Goal: Task Accomplishment & Management: Manage account settings

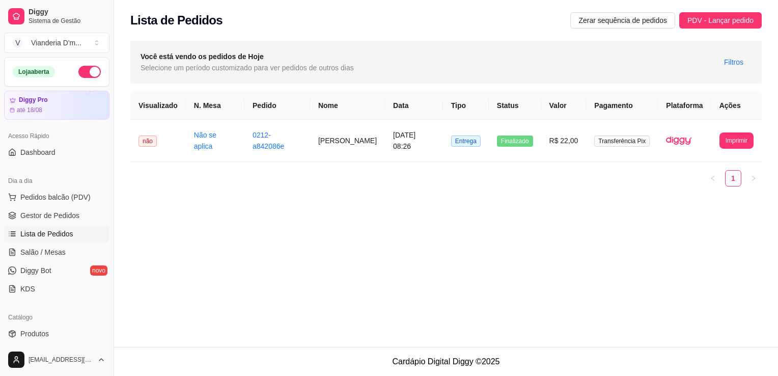
scroll to position [153, 0]
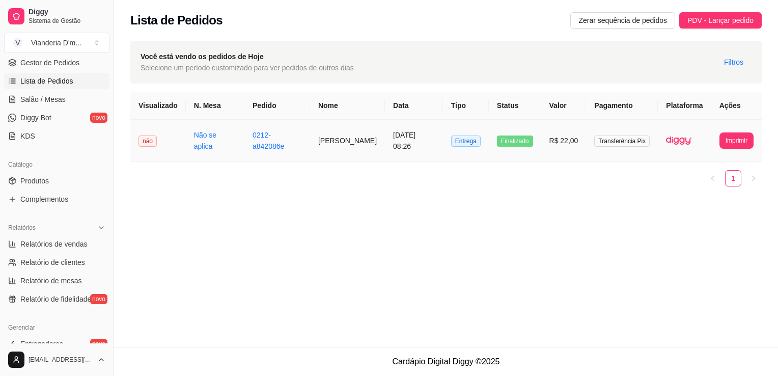
click at [451, 150] on td "Entrega" at bounding box center [466, 141] width 46 height 42
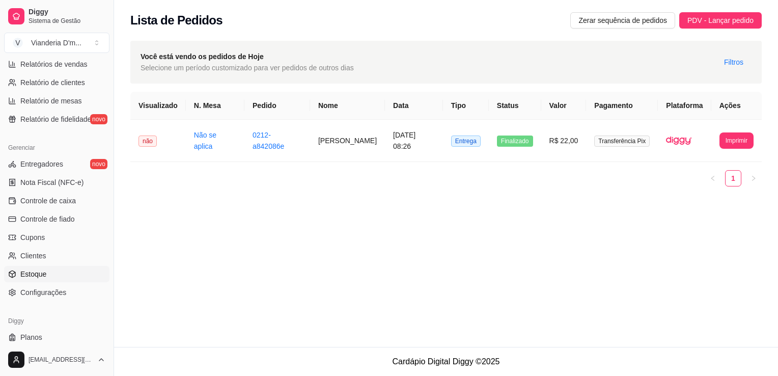
scroll to position [357, 0]
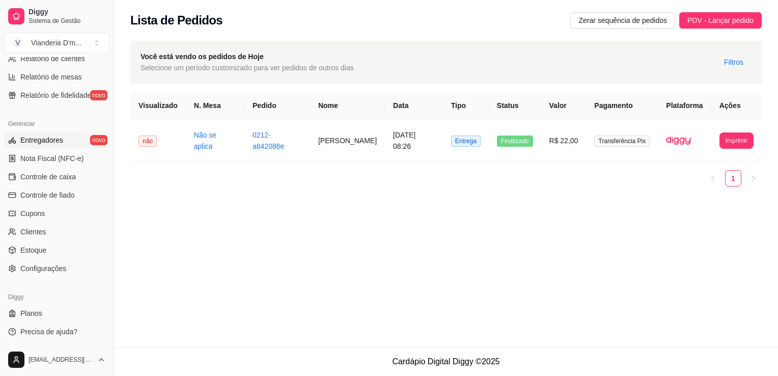
click at [62, 141] on link "Entregadores novo" at bounding box center [56, 140] width 105 height 16
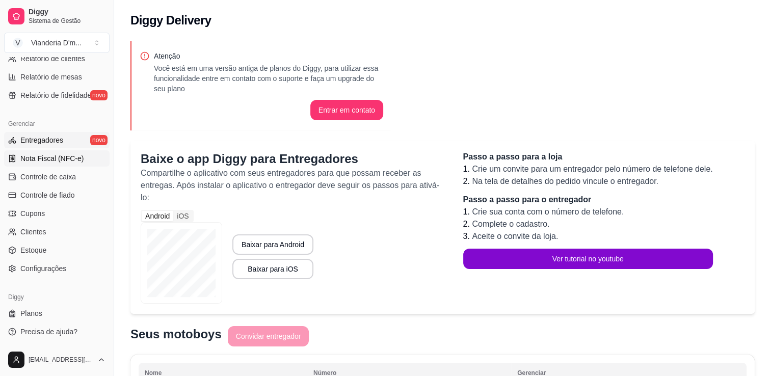
click at [66, 164] on link "Nota Fiscal (NFC-e)" at bounding box center [56, 158] width 105 height 16
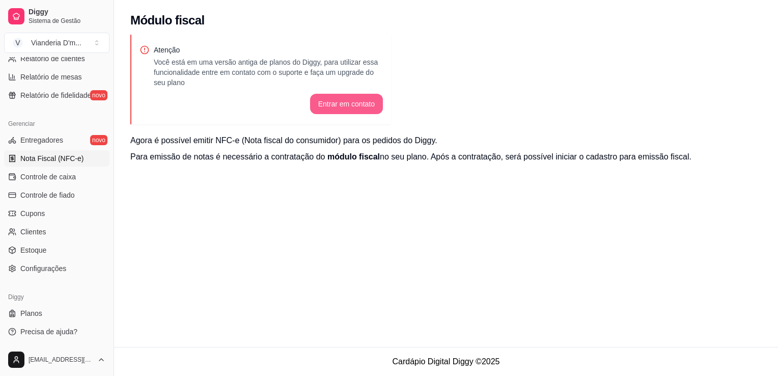
click at [359, 101] on button "Entrar em contato" at bounding box center [346, 104] width 73 height 20
click at [76, 176] on link "Controle de caixa" at bounding box center [56, 177] width 105 height 16
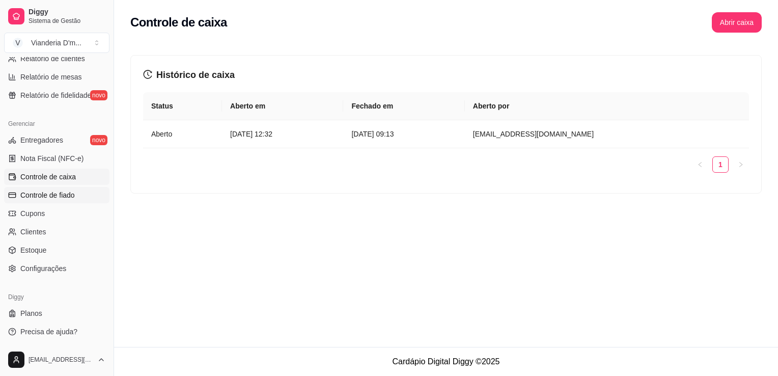
click at [70, 194] on span "Controle de fiado" at bounding box center [47, 195] width 55 height 10
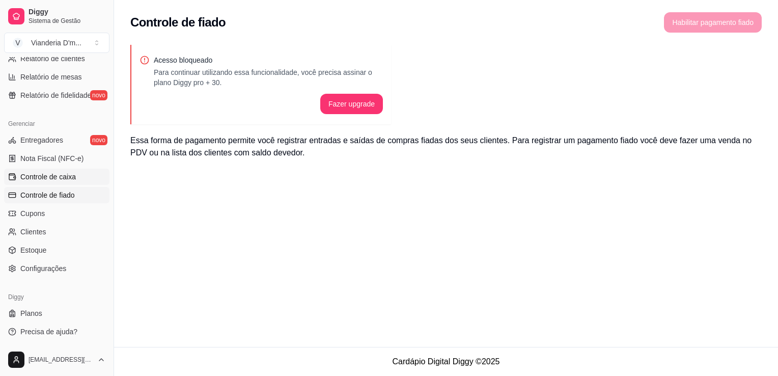
click at [70, 178] on span "Controle de caixa" at bounding box center [48, 177] width 56 height 10
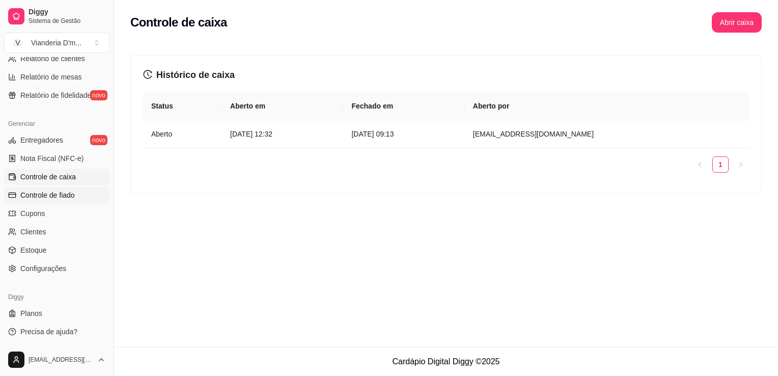
click at [61, 199] on span "Controle de fiado" at bounding box center [47, 195] width 55 height 10
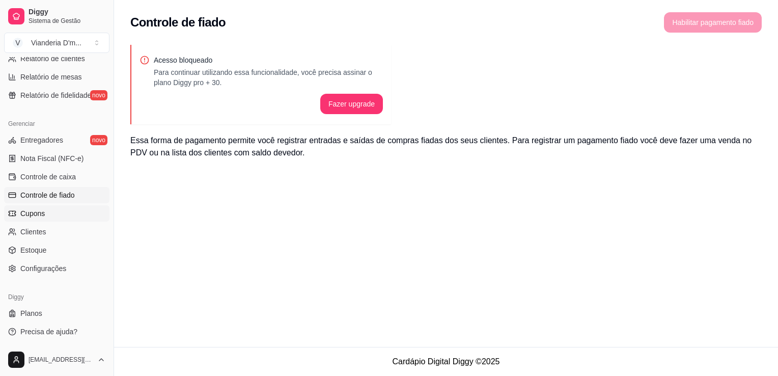
click at [61, 213] on link "Cupons" at bounding box center [56, 213] width 105 height 16
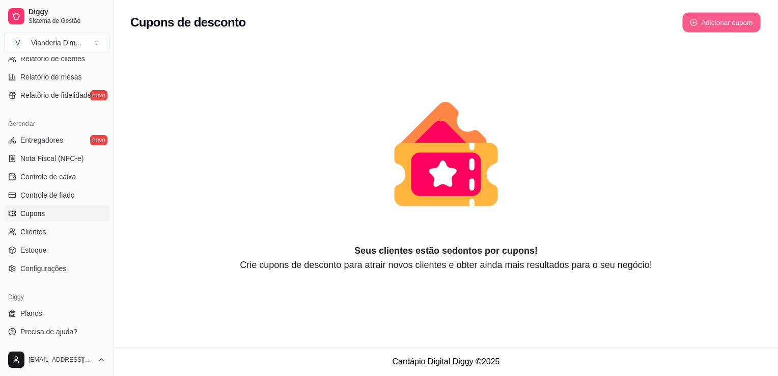
click at [738, 25] on button "Adicionar cupom" at bounding box center [722, 23] width 78 height 20
select select "FIXED_VALUE"
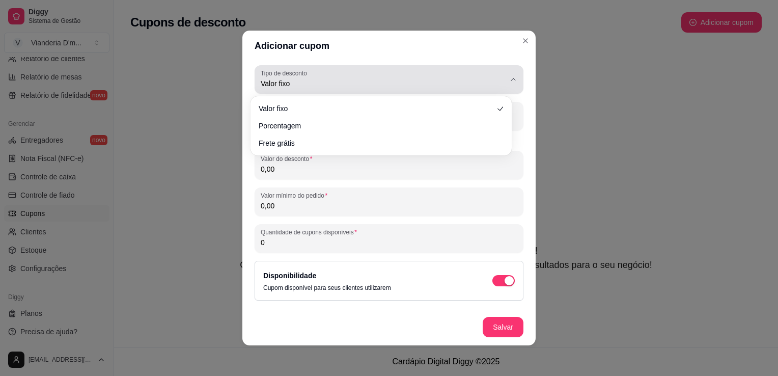
click at [363, 76] on div "Valor fixo" at bounding box center [383, 79] width 245 height 20
click at [375, 87] on span "Valor fixo" at bounding box center [383, 83] width 245 height 10
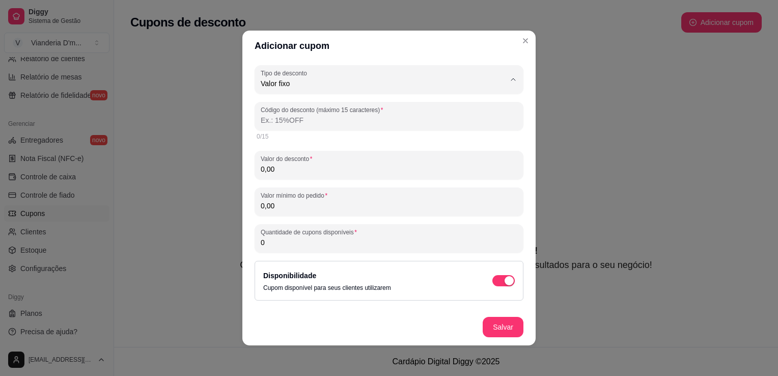
click at [609, 196] on div "Adicionar cupom FIXED_VALUE Tipo de desconto Valor fixo Porcentagem Frete gráti…" at bounding box center [389, 188] width 778 height 376
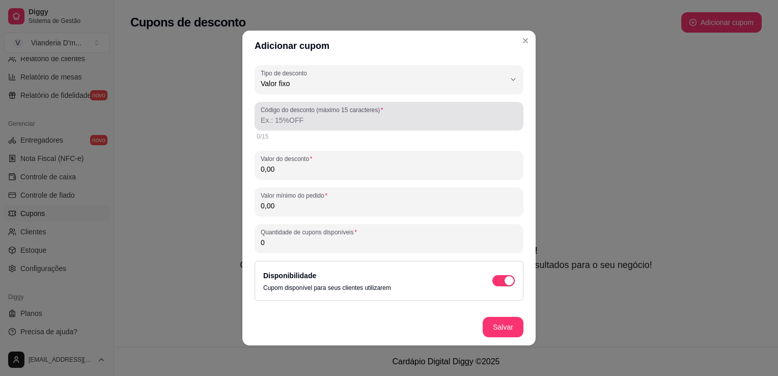
click at [393, 111] on div at bounding box center [389, 116] width 257 height 20
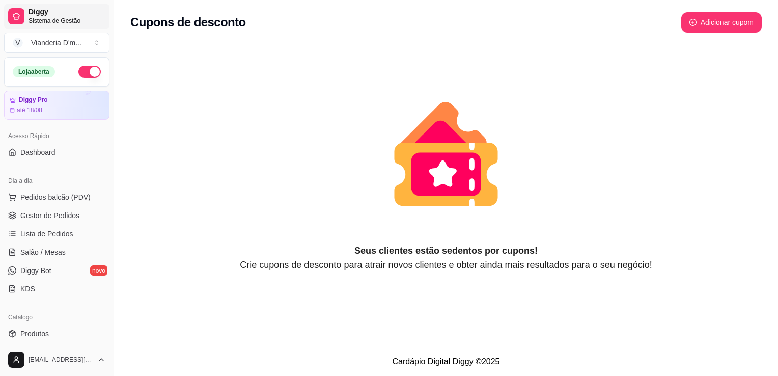
click at [51, 21] on span "Sistema de Gestão" at bounding box center [67, 21] width 77 height 8
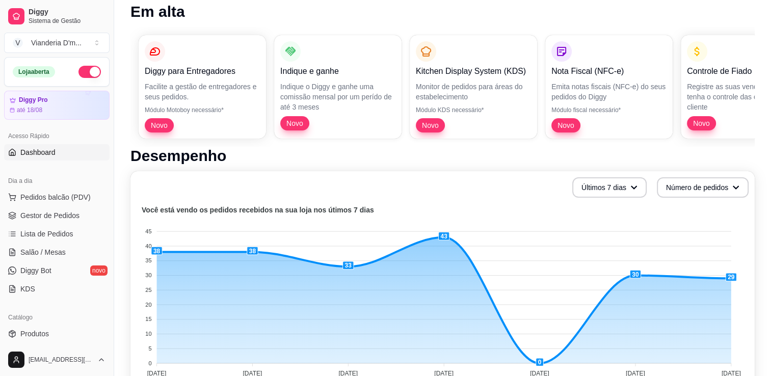
scroll to position [51, 0]
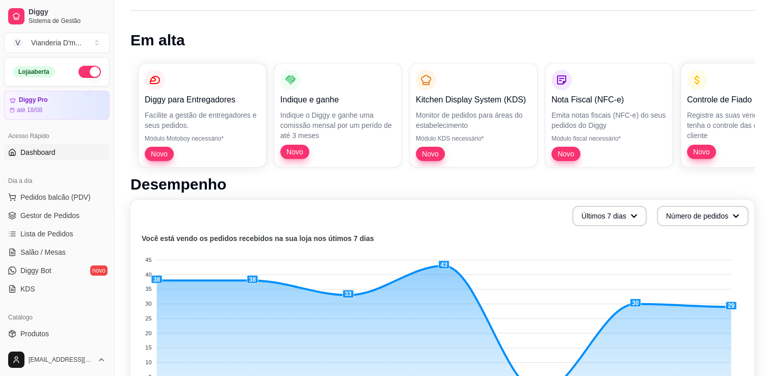
drag, startPoint x: 717, startPoint y: 44, endPoint x: 456, endPoint y: 8, distance: 262.8
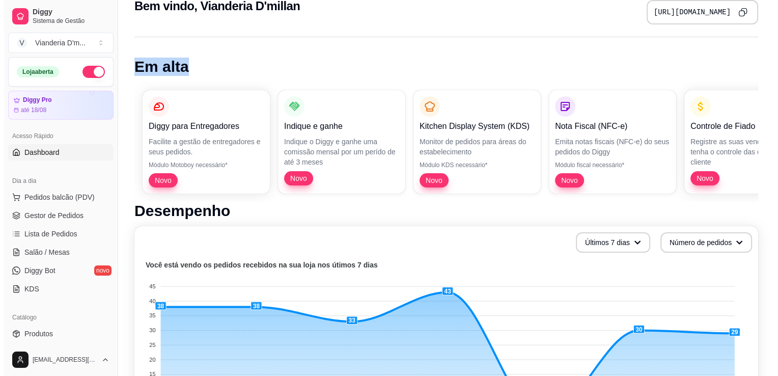
scroll to position [0, 0]
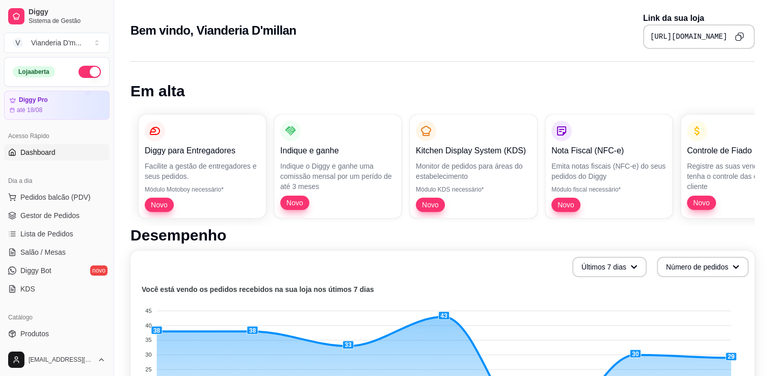
click at [425, 107] on div "Diggy para Entregadores Facilite a gestão de entregadores e seus pedidos. Módul…" at bounding box center [442, 166] width 624 height 120
click at [40, 198] on span "Pedidos balcão (PDV)" at bounding box center [55, 197] width 70 height 10
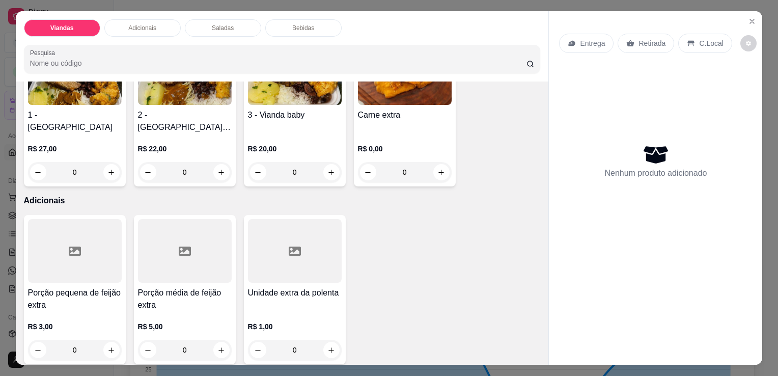
scroll to position [102, 0]
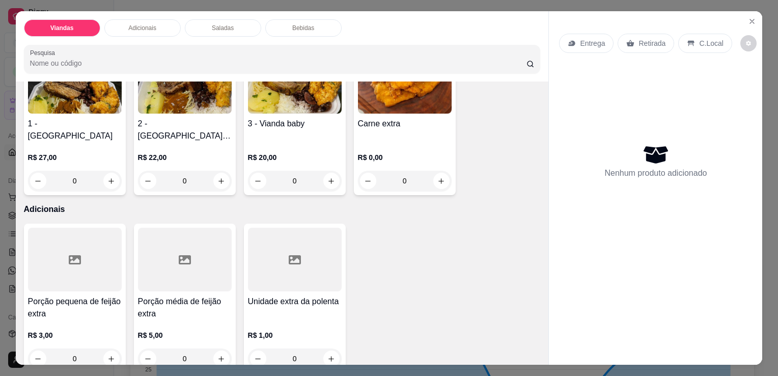
click at [34, 171] on div "0" at bounding box center [75, 181] width 94 height 20
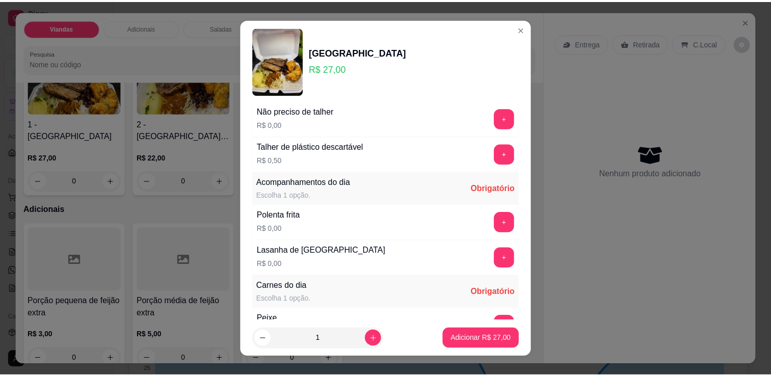
scroll to position [306, 0]
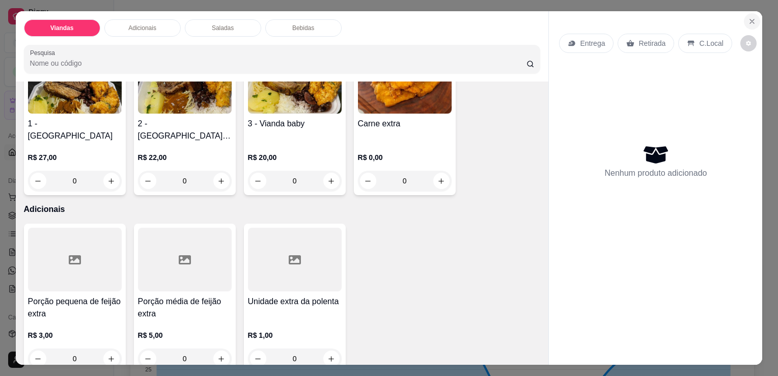
click at [749, 17] on icon "Close" at bounding box center [752, 21] width 8 height 8
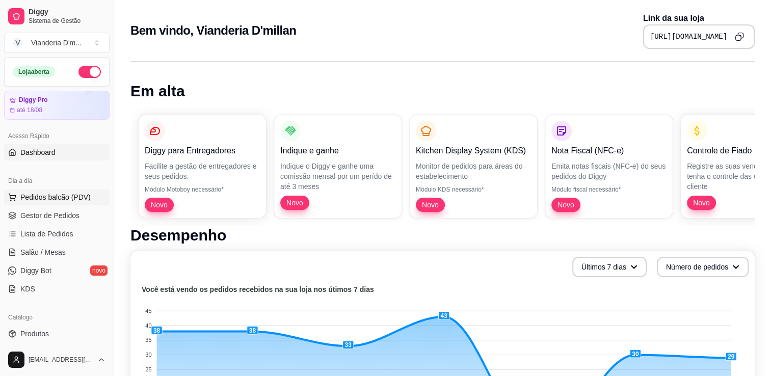
click at [42, 200] on span "Pedidos balcão (PDV)" at bounding box center [55, 197] width 70 height 10
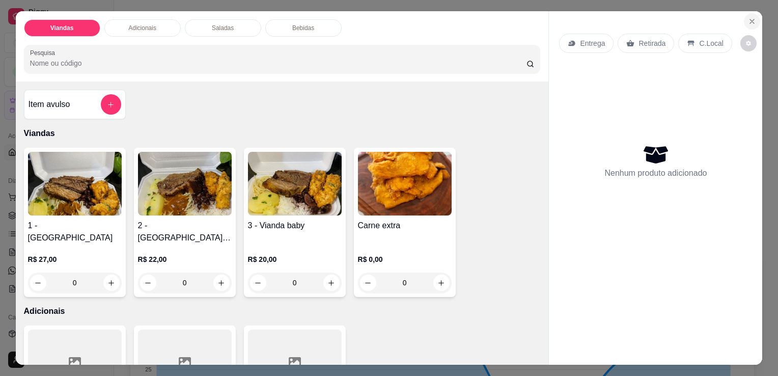
click at [749, 18] on icon "Close" at bounding box center [752, 21] width 8 height 8
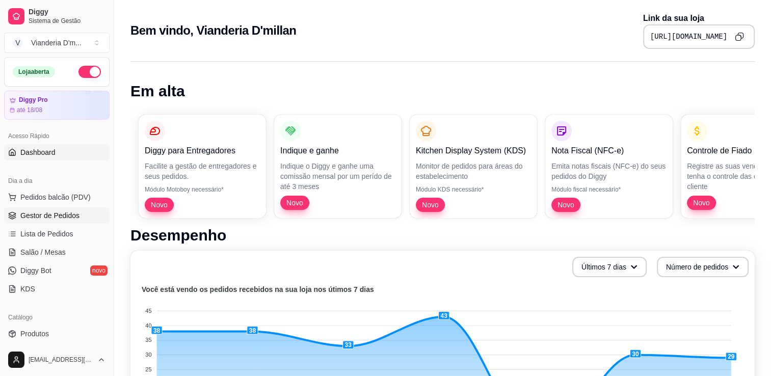
click at [39, 221] on link "Gestor de Pedidos" at bounding box center [56, 215] width 105 height 16
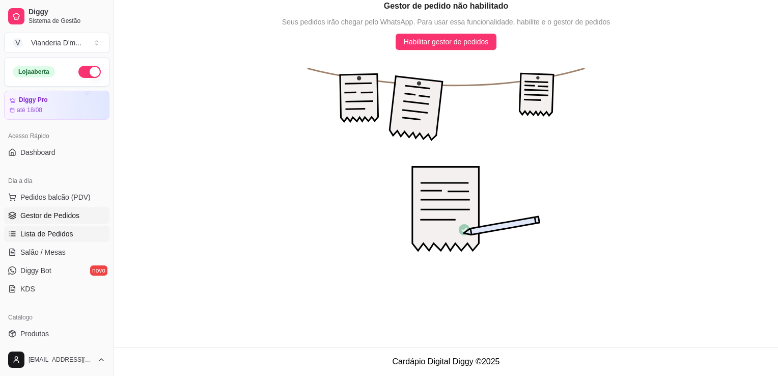
click at [41, 238] on span "Lista de Pedidos" at bounding box center [46, 234] width 53 height 10
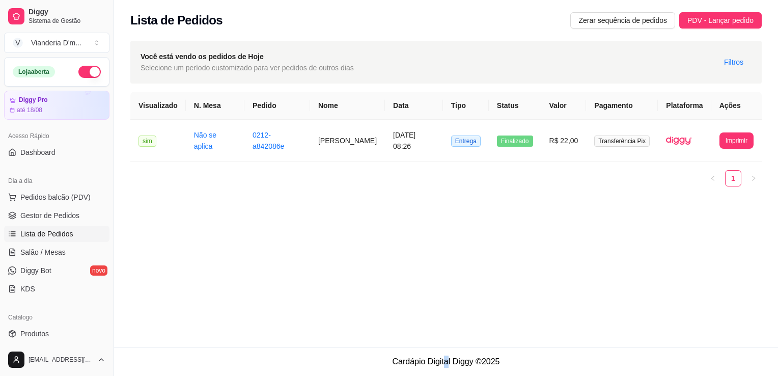
click at [446, 368] on footer "Cardápio Digital Diggy © 2025" at bounding box center [446, 361] width 664 height 29
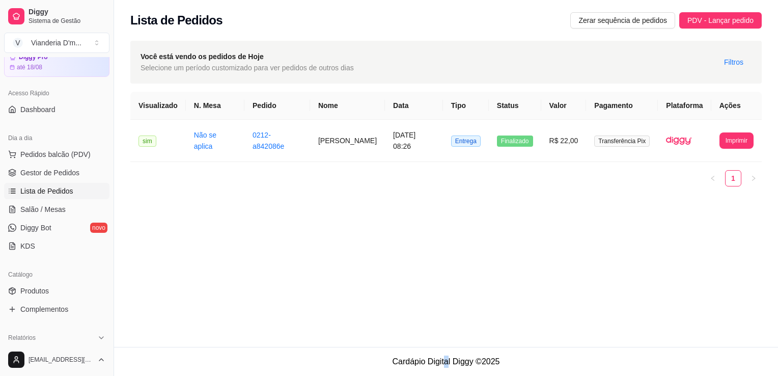
scroll to position [102, 0]
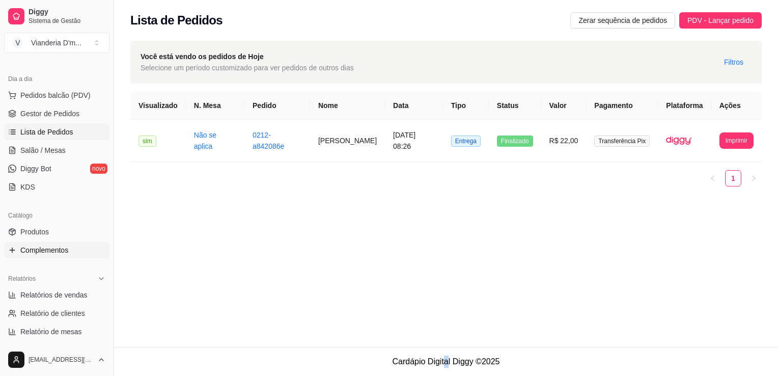
click at [58, 253] on span "Complementos" at bounding box center [44, 250] width 48 height 10
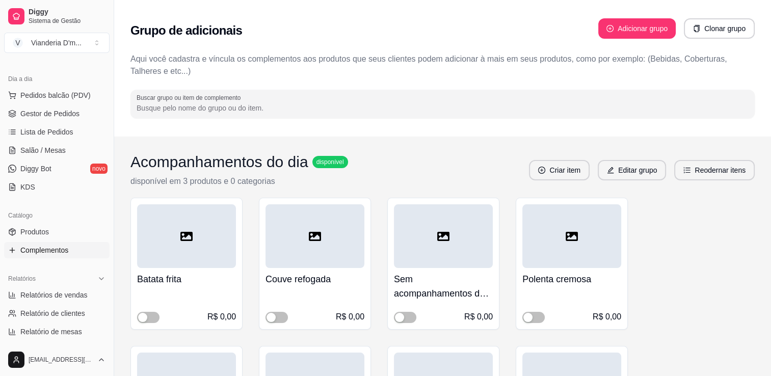
click at [308, 230] on div at bounding box center [314, 236] width 99 height 64
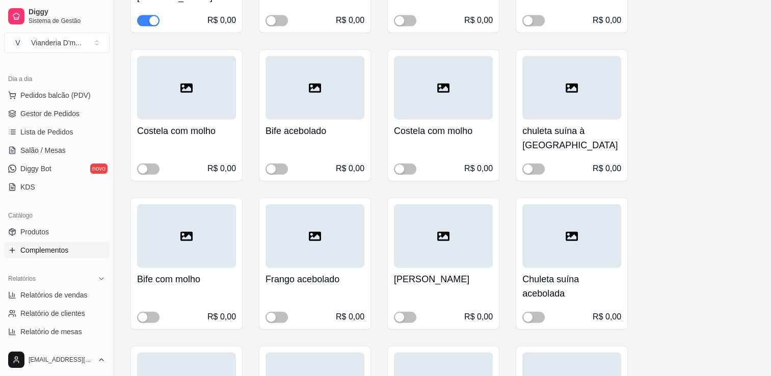
scroll to position [2496, 0]
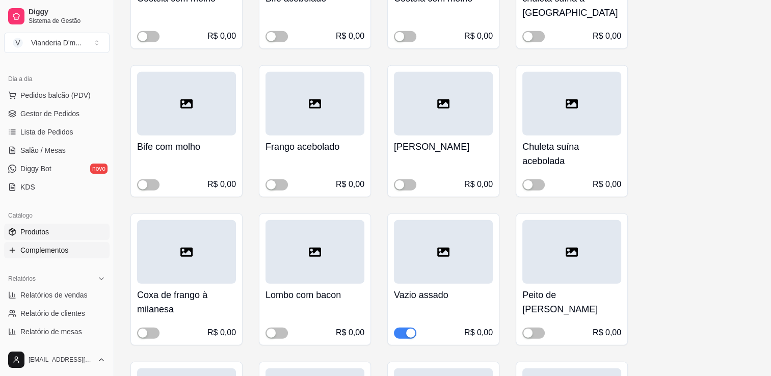
drag, startPoint x: 59, startPoint y: 222, endPoint x: 70, endPoint y: 223, distance: 10.7
click at [63, 220] on div "Catálogo" at bounding box center [56, 215] width 105 height 16
click at [32, 231] on span "Produtos" at bounding box center [34, 232] width 29 height 10
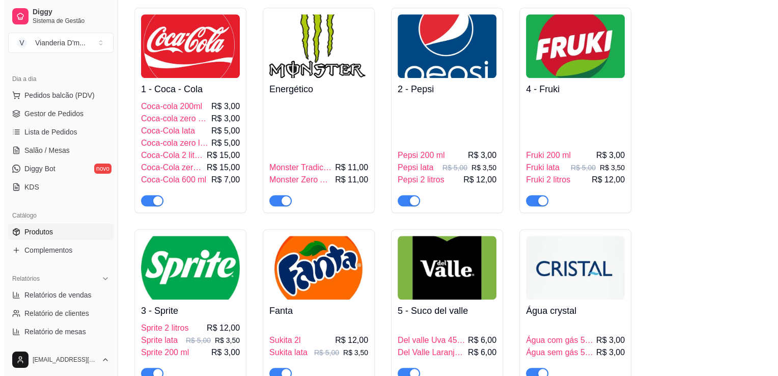
scroll to position [1040, 0]
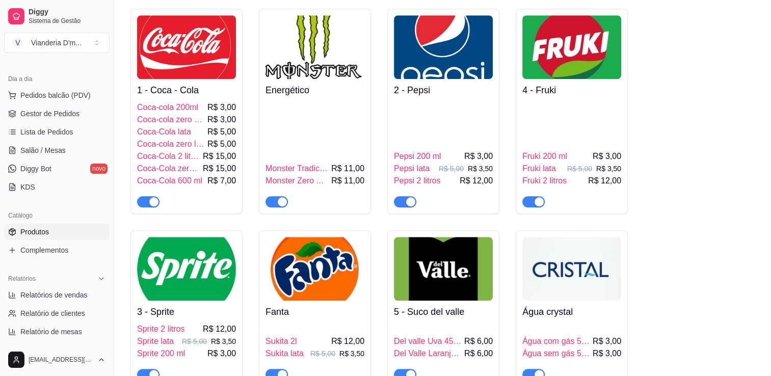
click at [171, 79] on div "1 - Coca - Cola Coca-cola 200ml R$ 3,00 Coca-cola zero 200 ml R$ 3,00 Coca-Cola…" at bounding box center [186, 143] width 99 height 128
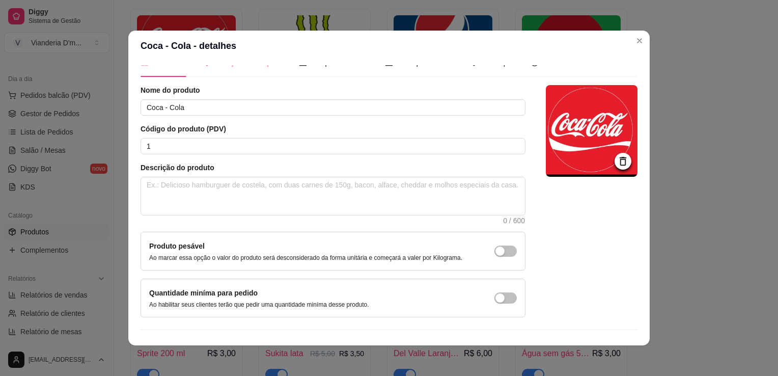
scroll to position [0, 0]
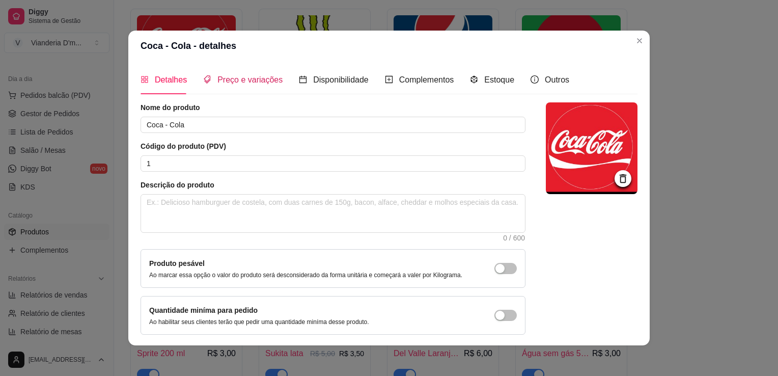
click at [235, 87] on div "Preço e variações" at bounding box center [242, 79] width 79 height 29
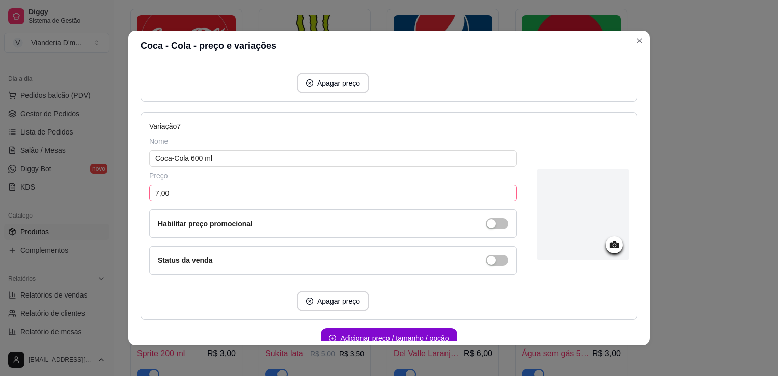
scroll to position [1375, 0]
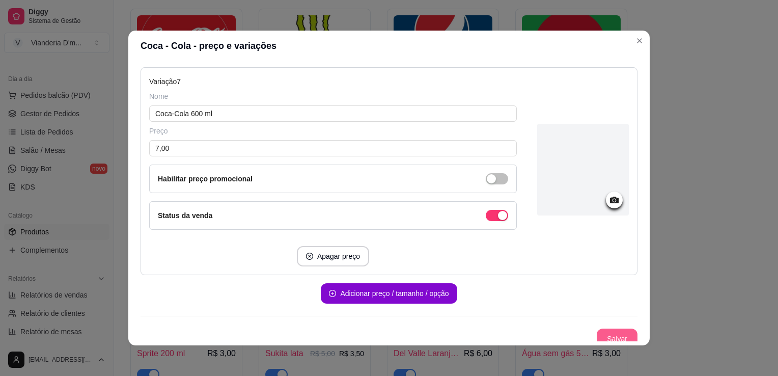
click at [597, 329] on button "Salvar" at bounding box center [617, 339] width 41 height 20
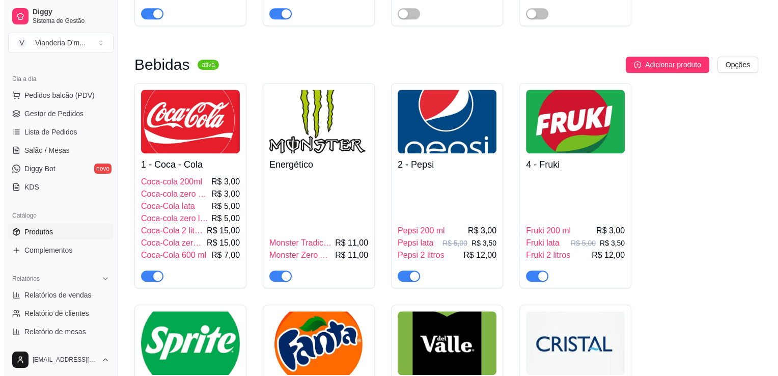
scroll to position [967, 0]
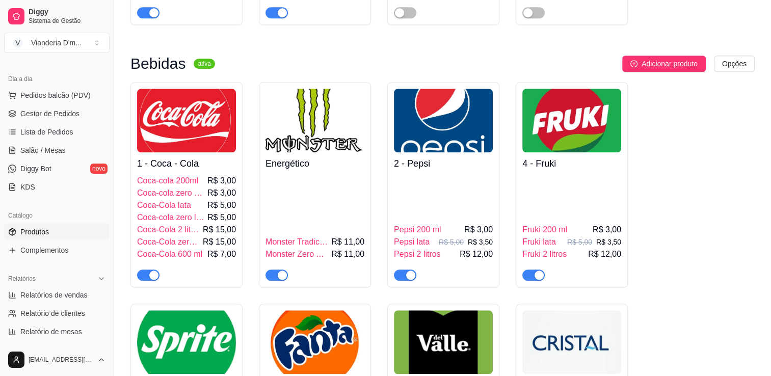
click at [435, 133] on img at bounding box center [443, 121] width 99 height 64
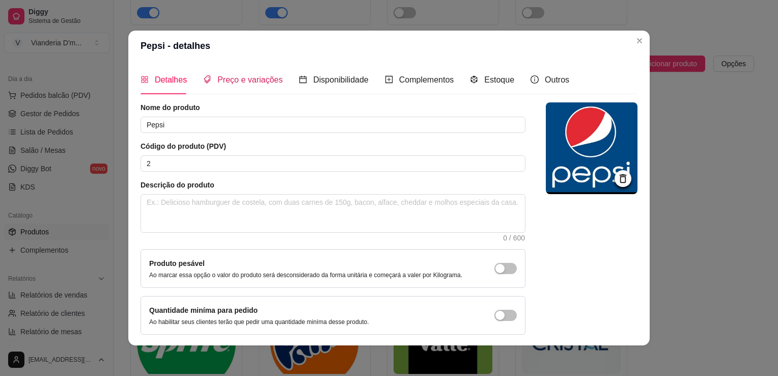
click at [237, 76] on span "Preço e variações" at bounding box center [250, 79] width 65 height 9
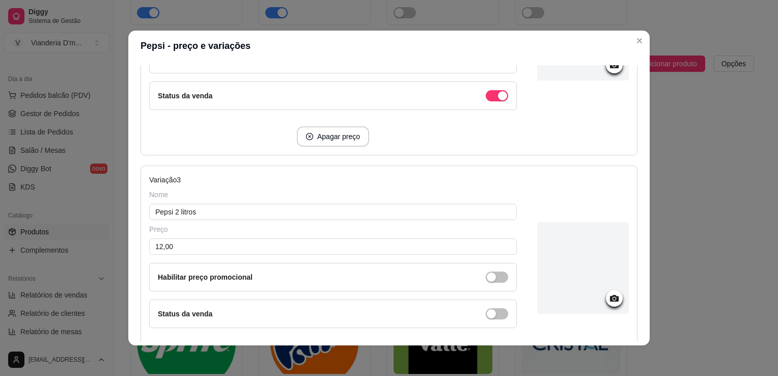
scroll to position [916, 0]
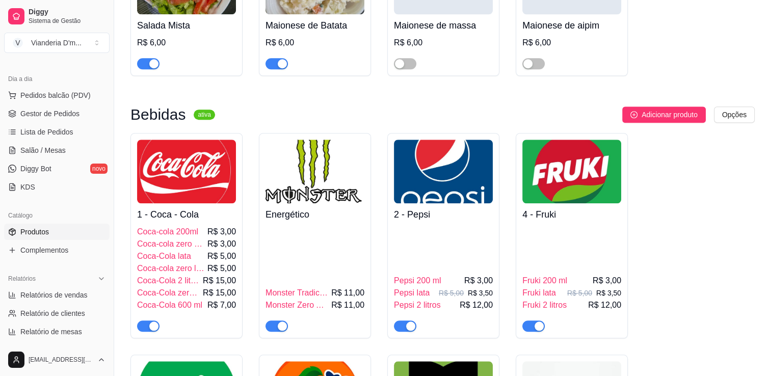
click at [589, 181] on img at bounding box center [571, 172] width 99 height 64
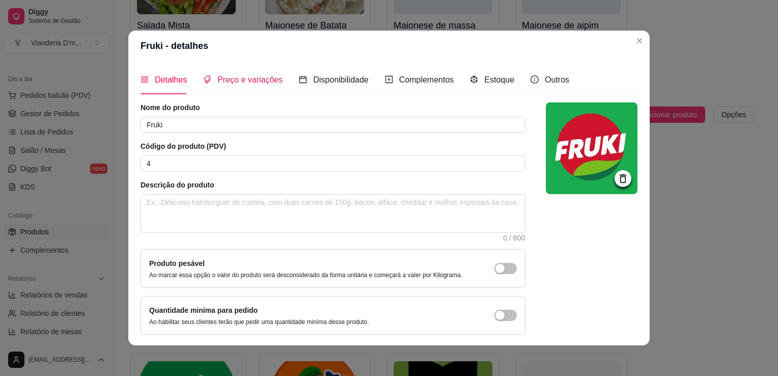
click at [227, 84] on span "Preço e variações" at bounding box center [250, 79] width 65 height 9
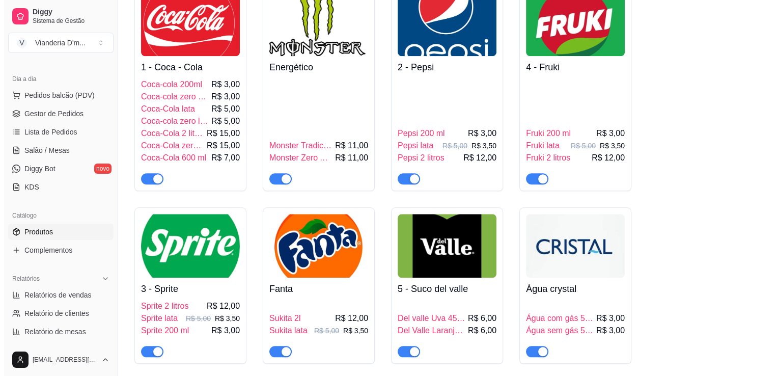
scroll to position [1091, 0]
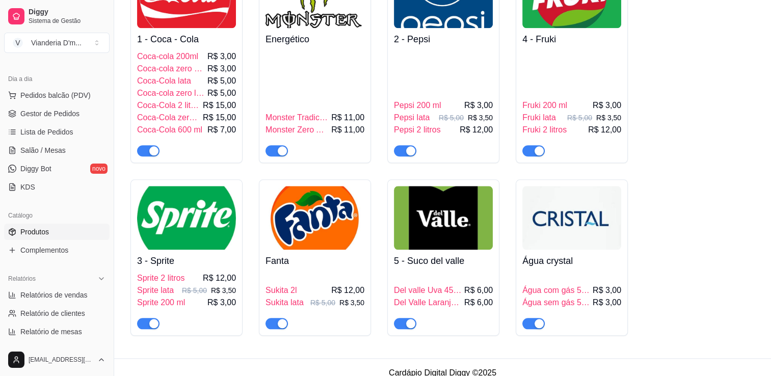
click at [214, 254] on h4 "3 - Sprite" at bounding box center [186, 261] width 99 height 14
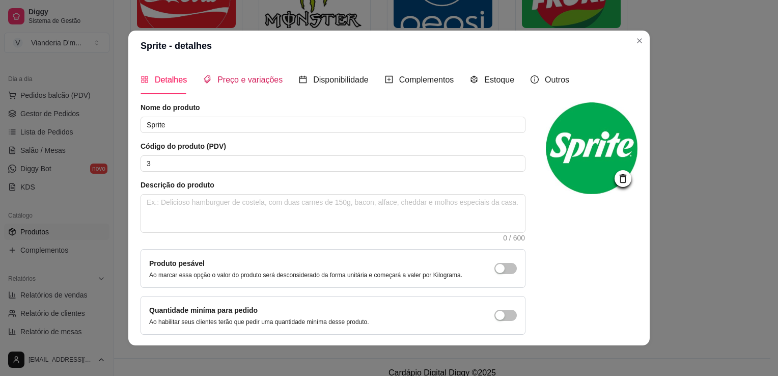
drag, startPoint x: 246, startPoint y: 78, endPoint x: 259, endPoint y: 94, distance: 20.6
click at [246, 78] on span "Preço e variações" at bounding box center [250, 79] width 65 height 9
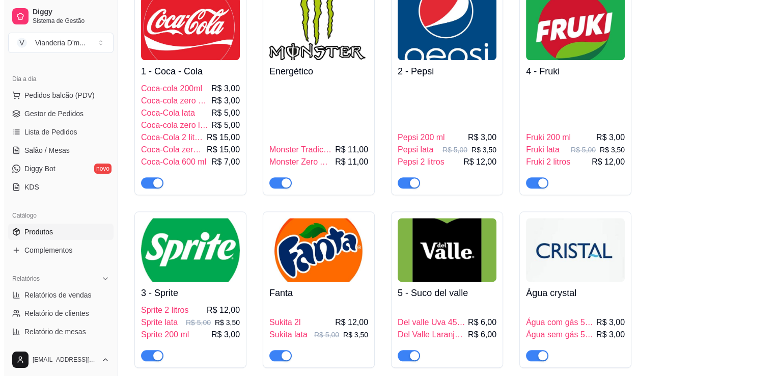
scroll to position [1069, 0]
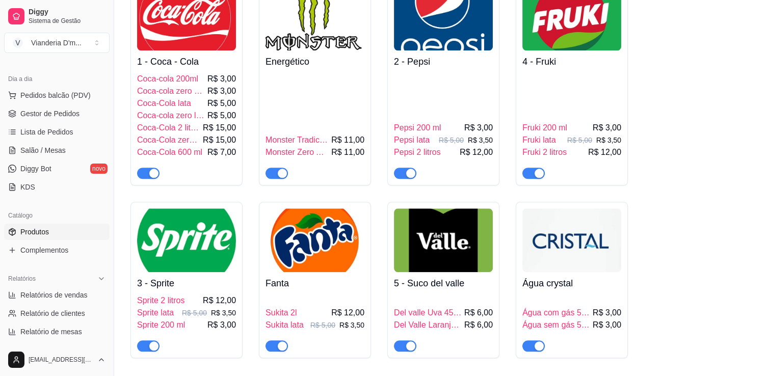
click at [437, 276] on h4 "5 - Suco del valle" at bounding box center [443, 283] width 99 height 14
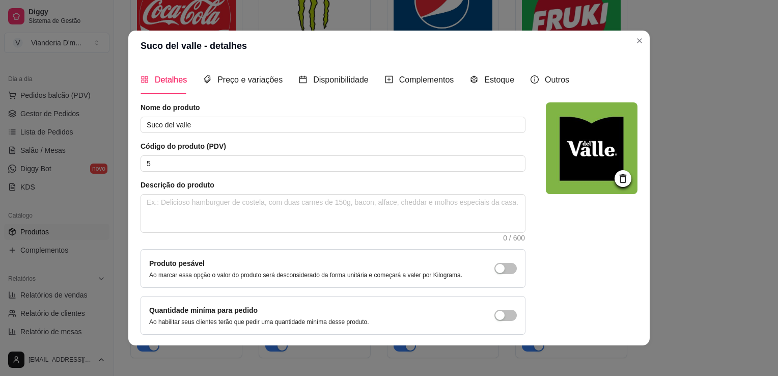
scroll to position [0, 0]
click at [231, 75] on span "Preço e variações" at bounding box center [250, 79] width 65 height 9
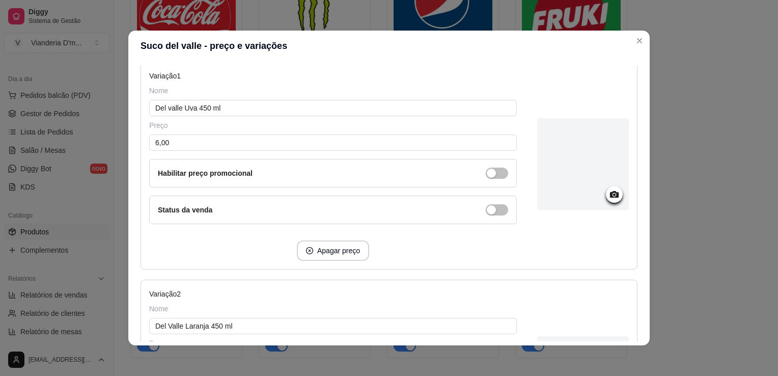
scroll to position [153, 0]
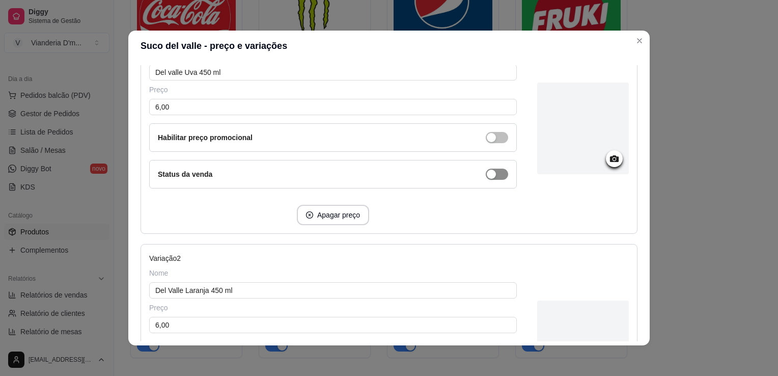
click at [487, 142] on div "button" at bounding box center [491, 137] width 9 height 9
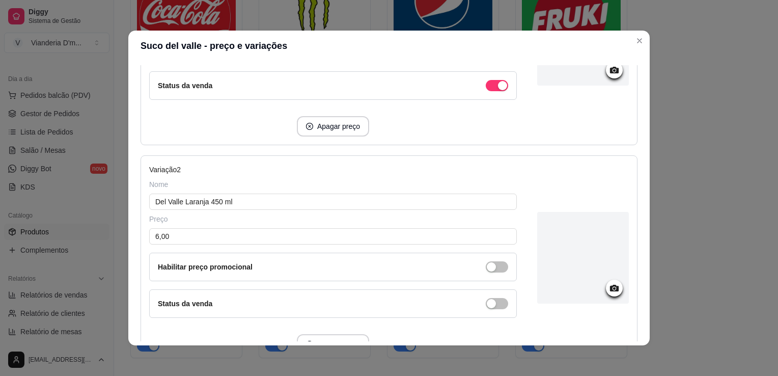
scroll to position [334, 0]
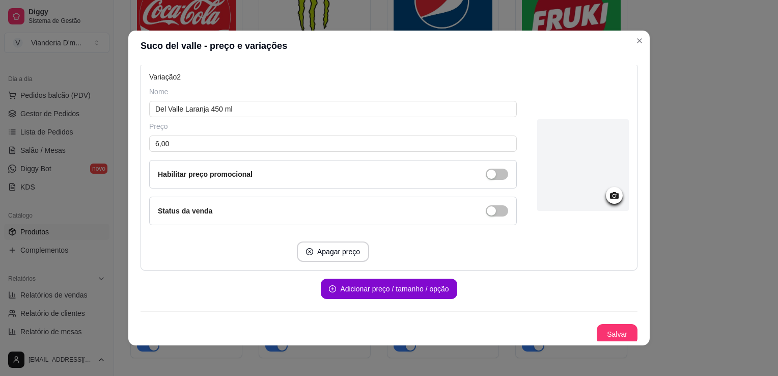
click at [486, 219] on div "Status da venda" at bounding box center [333, 211] width 368 height 29
click at [601, 335] on button "Salvar" at bounding box center [617, 334] width 41 height 20
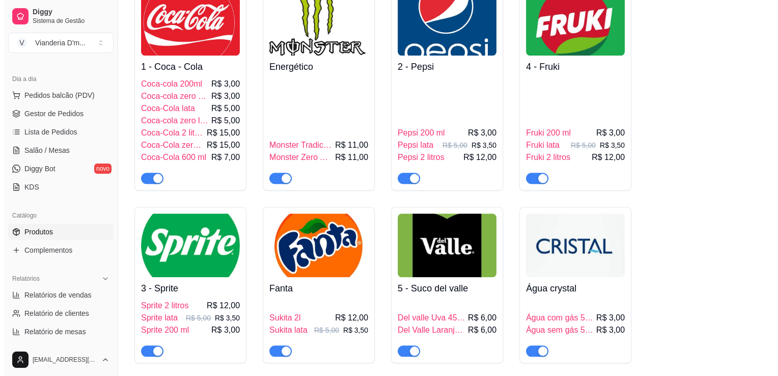
scroll to position [1069, 0]
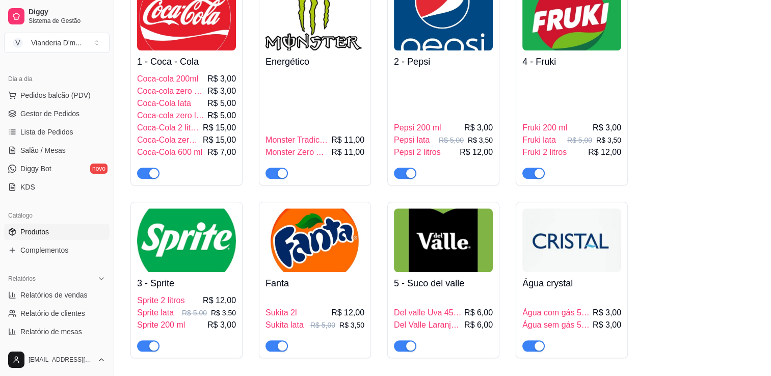
click at [582, 223] on img at bounding box center [571, 240] width 99 height 64
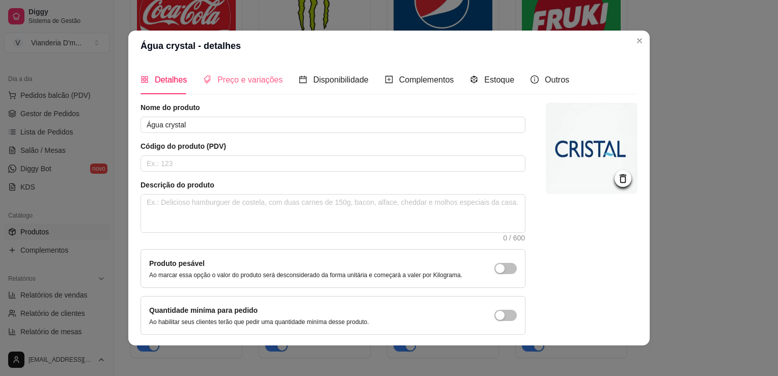
scroll to position [0, 0]
click at [251, 84] on span "Preço e variações" at bounding box center [250, 79] width 65 height 9
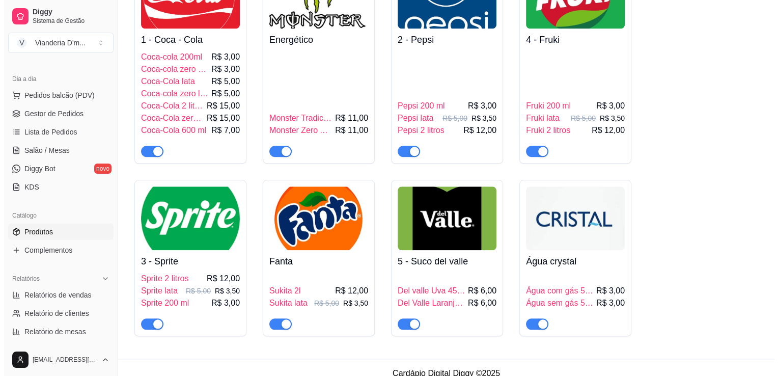
scroll to position [1091, 0]
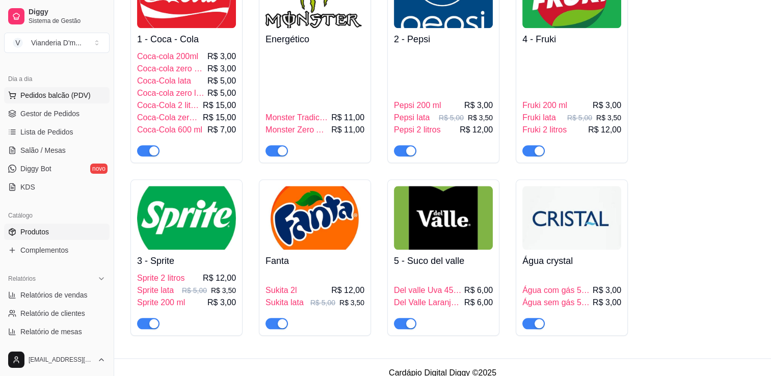
click at [36, 98] on span "Pedidos balcão (PDV)" at bounding box center [55, 95] width 70 height 10
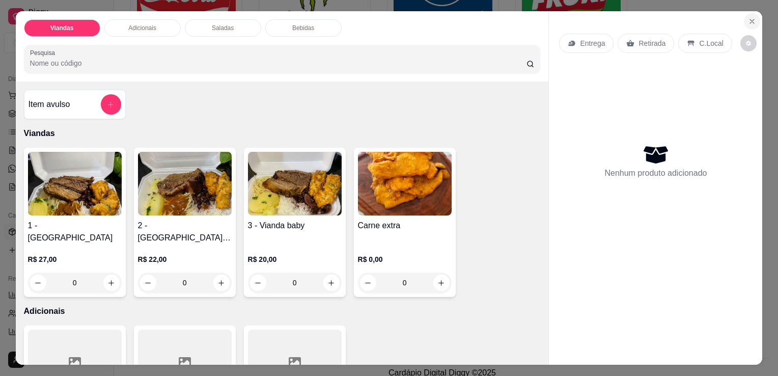
click at [750, 19] on icon "Close" at bounding box center [752, 21] width 8 height 8
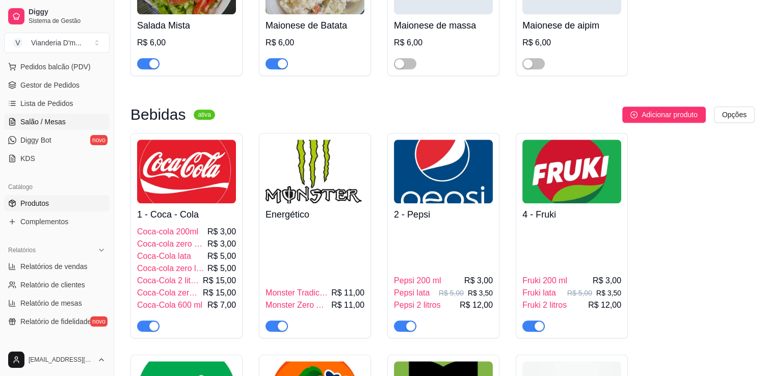
scroll to position [204, 0]
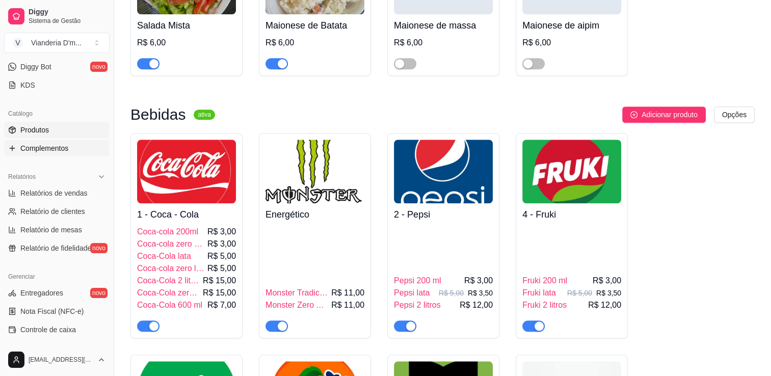
click at [58, 149] on span "Complementos" at bounding box center [44, 148] width 48 height 10
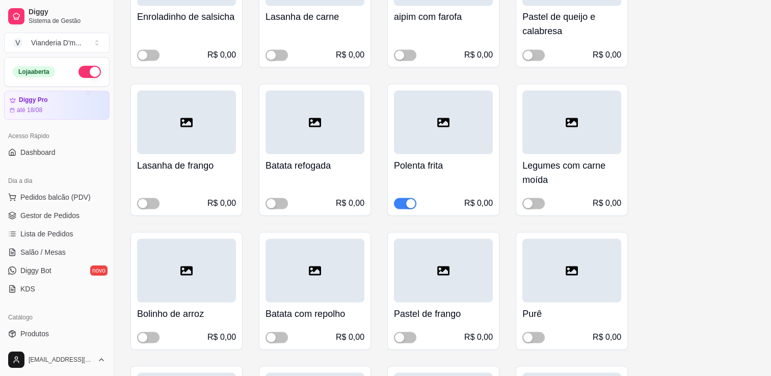
scroll to position [1885, 0]
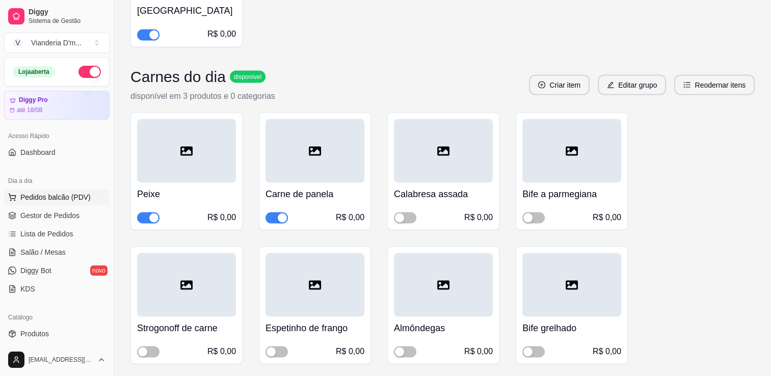
click at [60, 194] on span "Pedidos balcão (PDV)" at bounding box center [55, 197] width 70 height 10
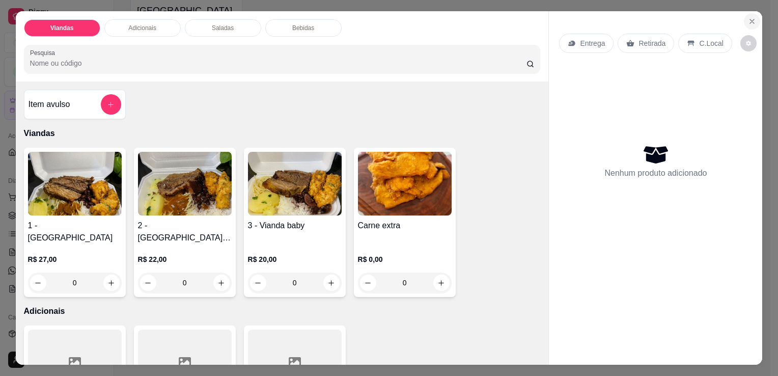
click at [748, 18] on icon "Close" at bounding box center [752, 21] width 8 height 8
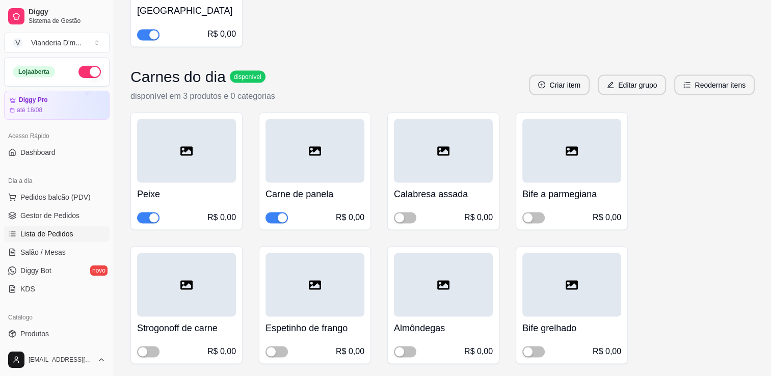
click at [66, 236] on span "Lista de Pedidos" at bounding box center [46, 234] width 53 height 10
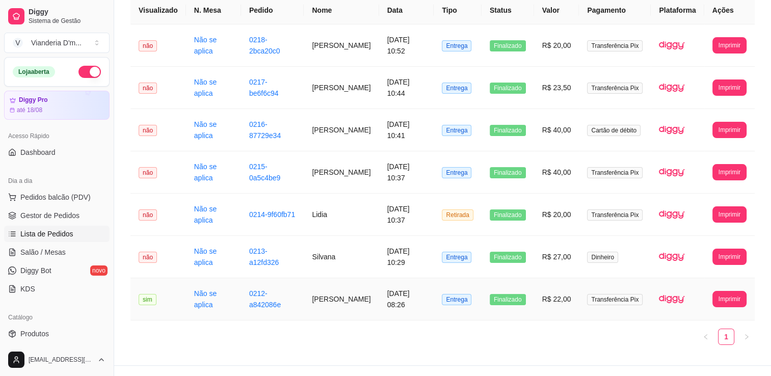
scroll to position [112, 0]
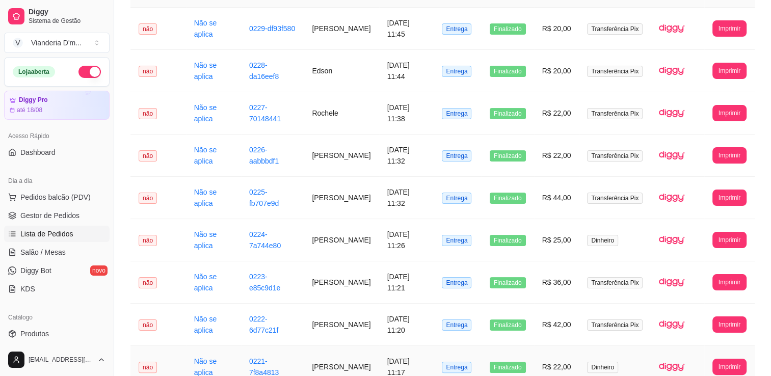
click at [345, 366] on td "[PERSON_NAME]" at bounding box center [341, 367] width 75 height 42
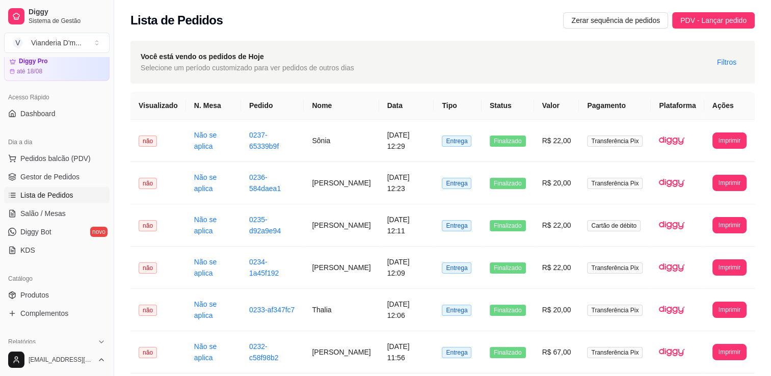
scroll to position [153, 0]
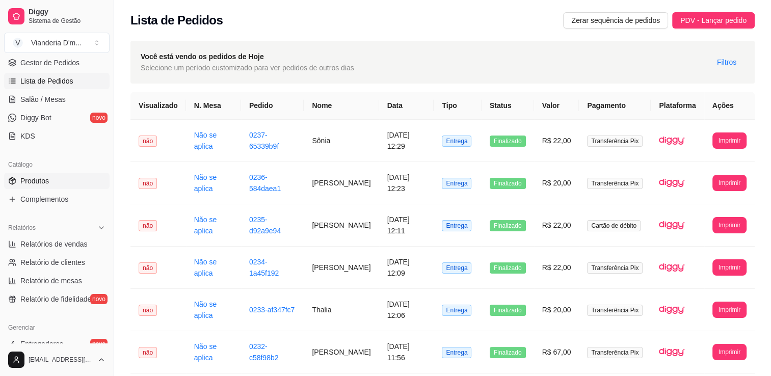
click at [73, 186] on link "Produtos" at bounding box center [56, 181] width 105 height 16
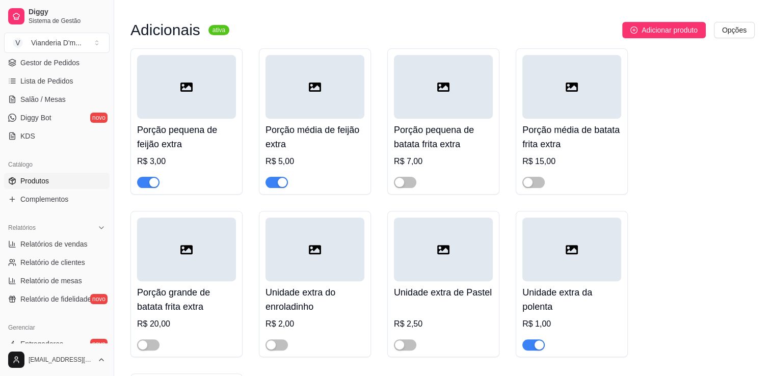
scroll to position [306, 0]
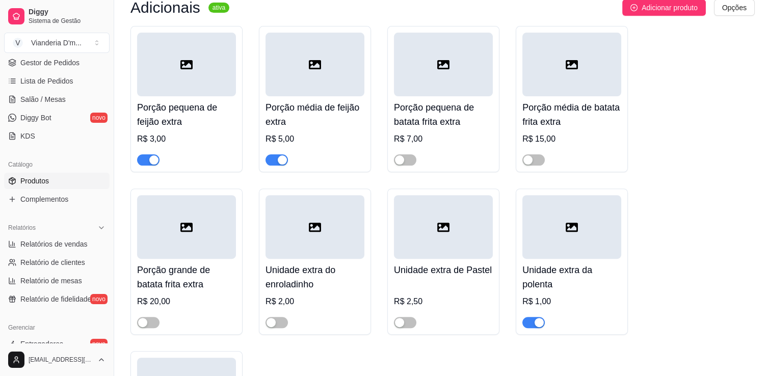
click at [529, 317] on span "button" at bounding box center [533, 322] width 22 height 11
click at [68, 204] on link "Complementos" at bounding box center [56, 199] width 105 height 16
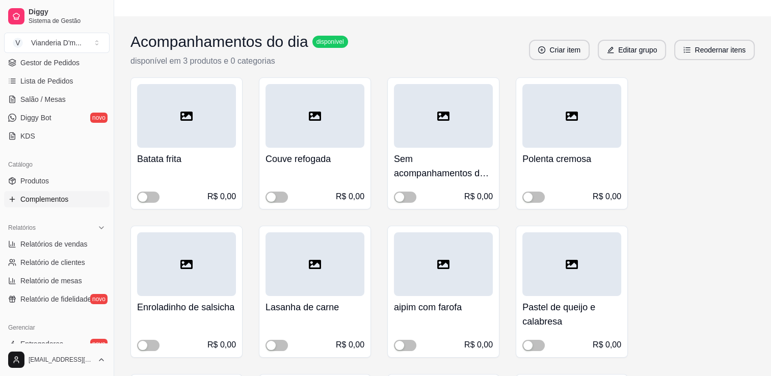
scroll to position [153, 0]
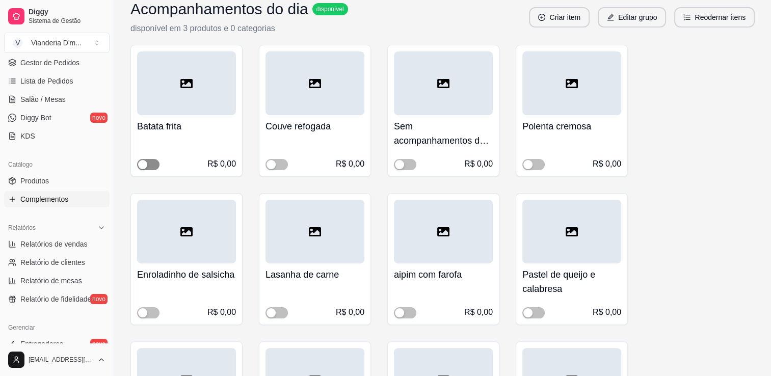
click at [158, 164] on span "button" at bounding box center [148, 164] width 22 height 11
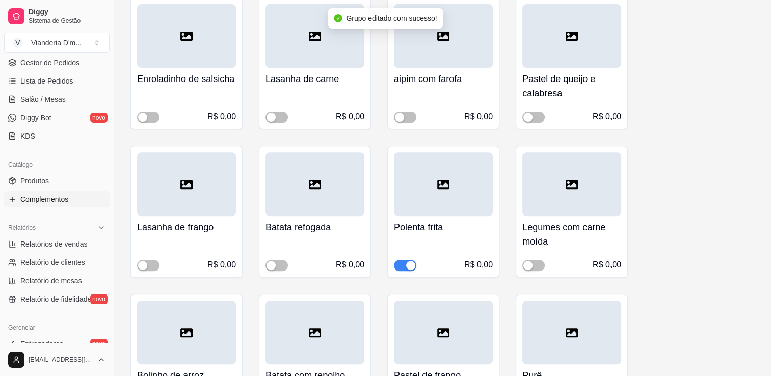
scroll to position [357, 0]
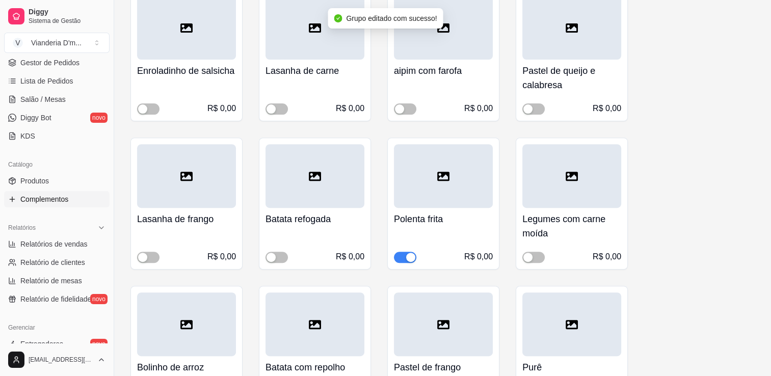
click at [398, 259] on span "button" at bounding box center [405, 257] width 22 height 11
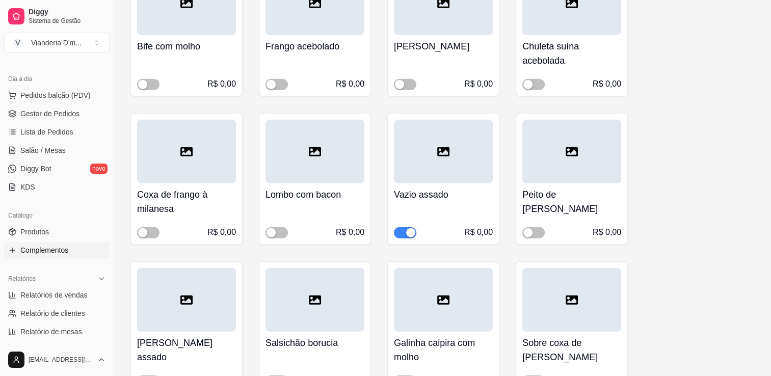
scroll to position [2598, 0]
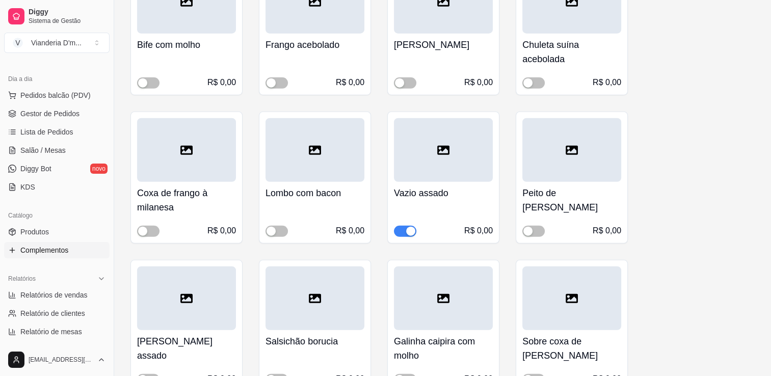
click at [395, 230] on span "button" at bounding box center [405, 231] width 22 height 11
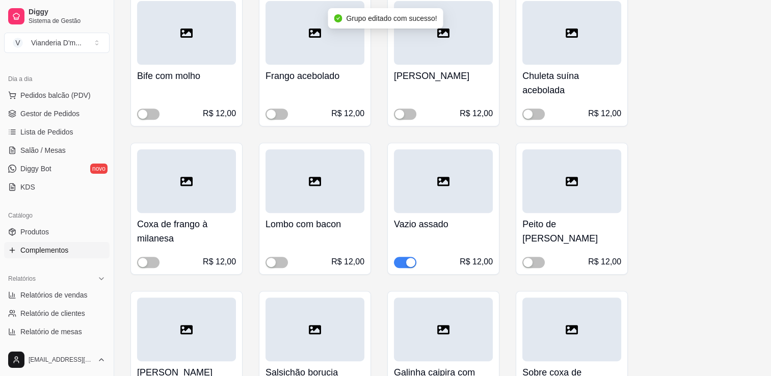
scroll to position [4279, 0]
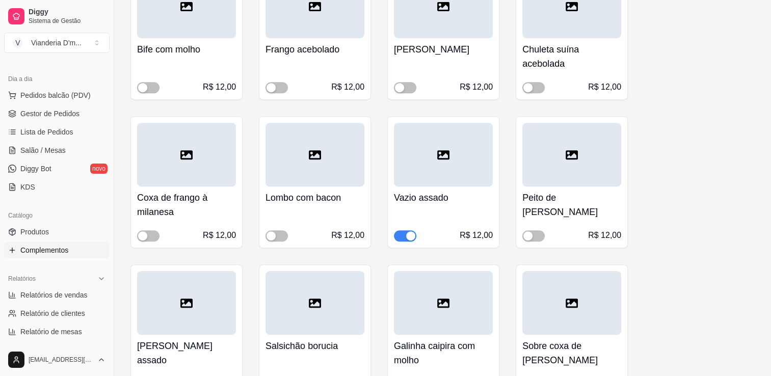
click at [398, 236] on span "button" at bounding box center [405, 235] width 22 height 11
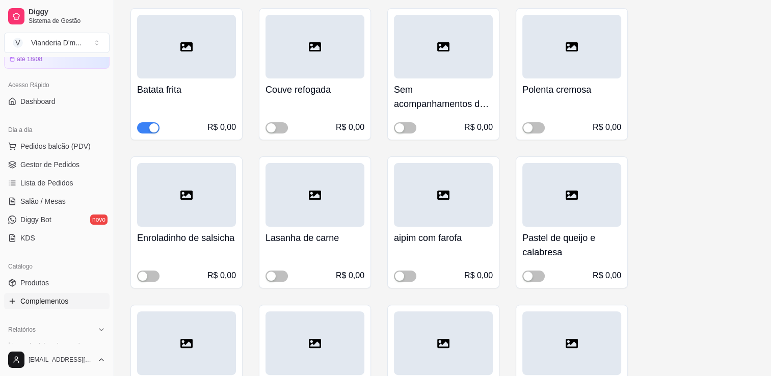
scroll to position [204, 0]
